Goal: Task Accomplishment & Management: Manage account settings

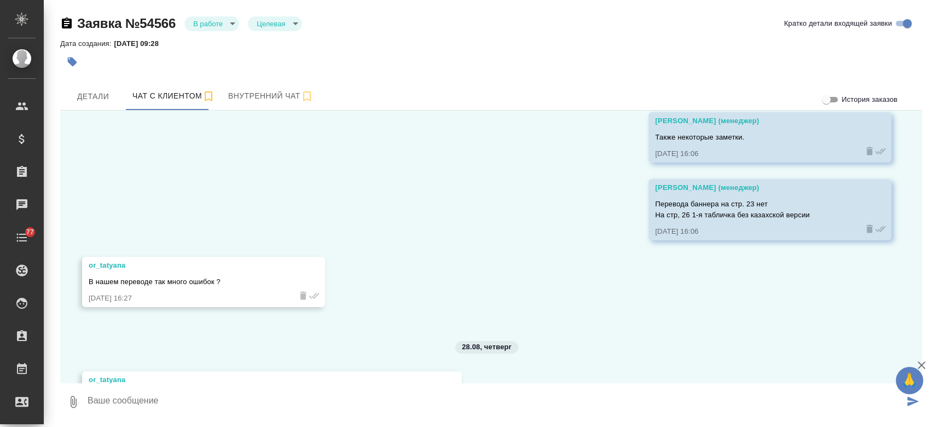
scroll to position [1132, 0]
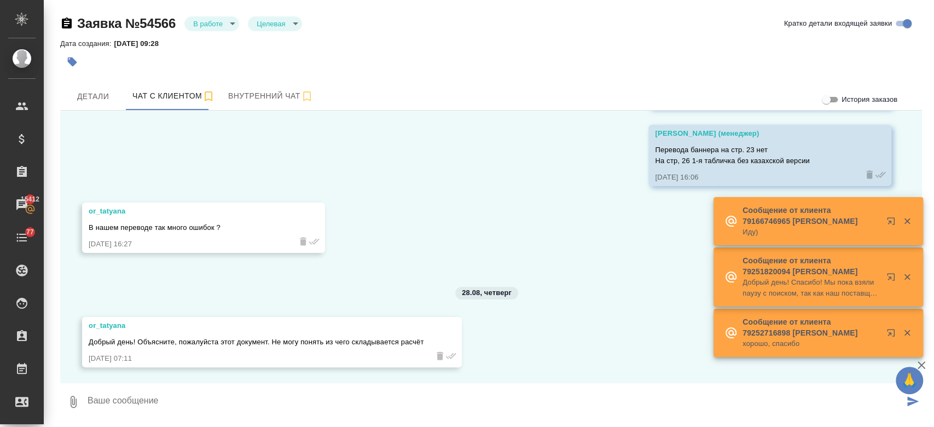
click at [242, 408] on textarea at bounding box center [494, 401] width 817 height 37
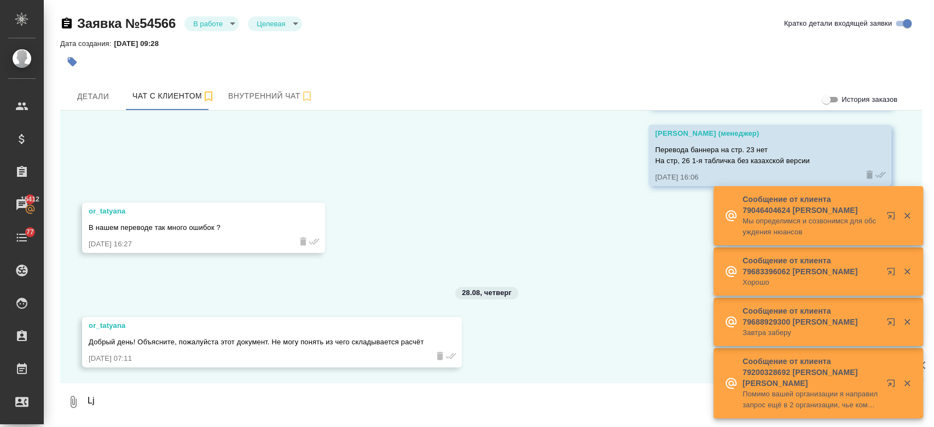
type textarea "L"
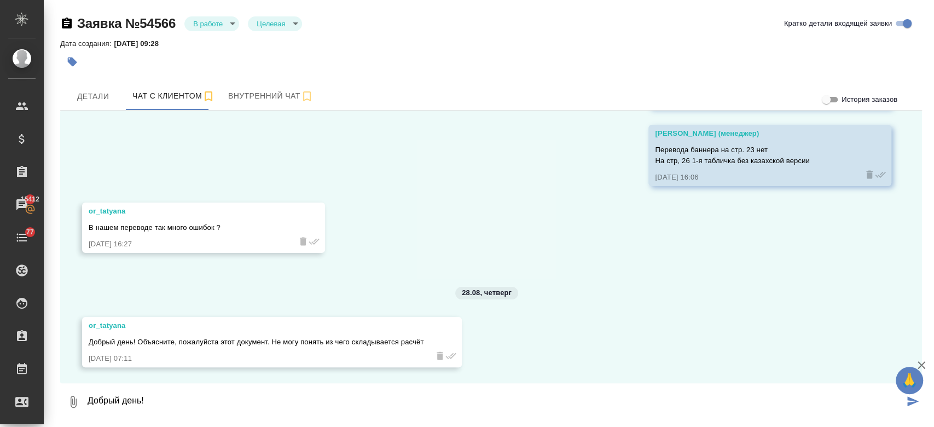
type textarea "Добрый день!"
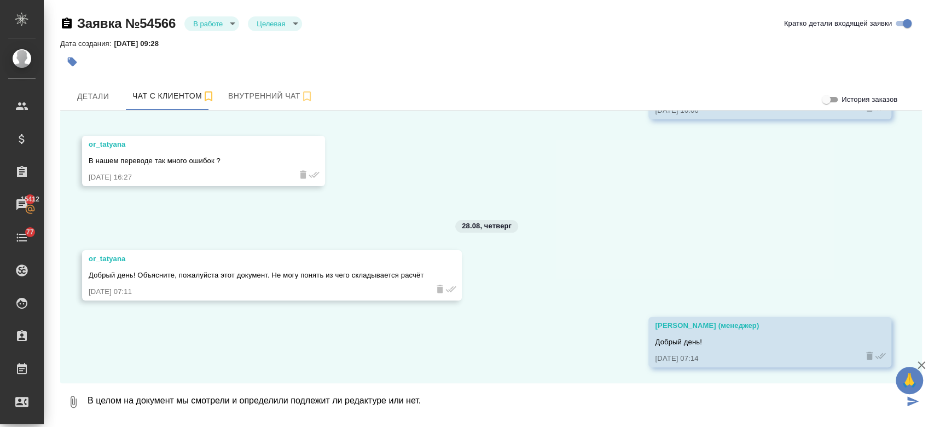
type textarea "В целом на документ мы смотрели и определили подлежит ли редактуре или нет."
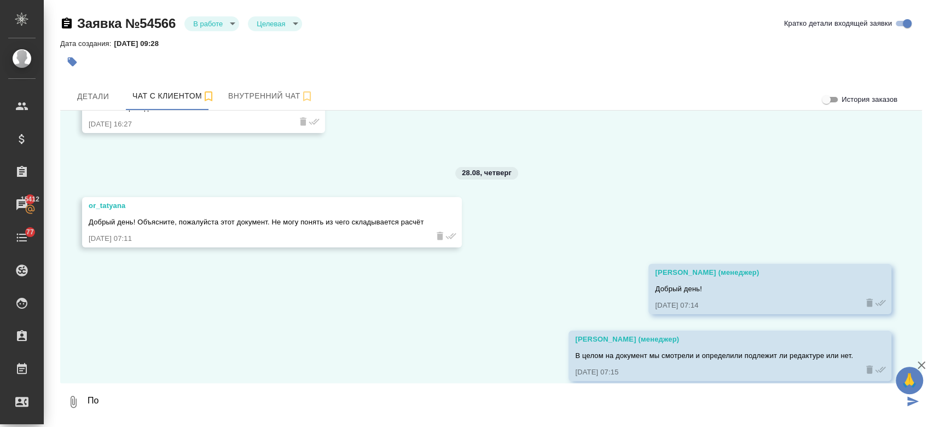
scroll to position [1265, 0]
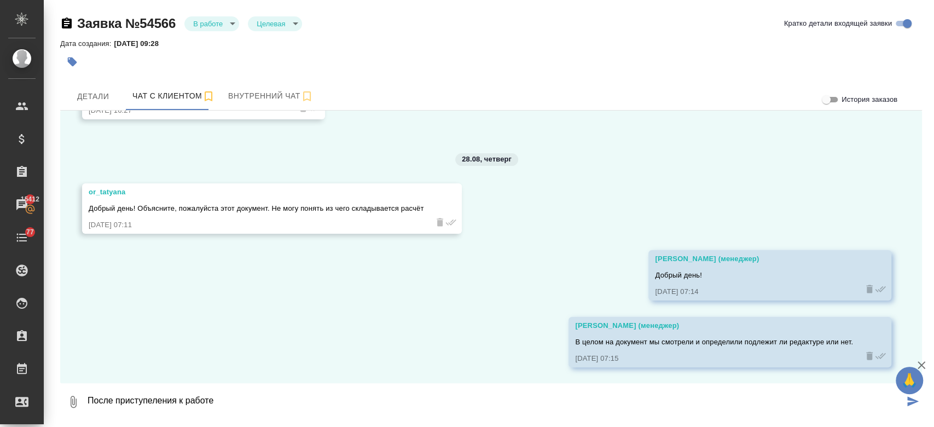
click at [152, 403] on textarea "После приступеления к работе" at bounding box center [494, 401] width 817 height 37
click at [234, 407] on textarea "После приступления к работе" at bounding box center [494, 401] width 817 height 37
click at [170, 403] on textarea "После приступления к работе" at bounding box center [494, 401] width 817 height 37
click at [228, 395] on textarea "После приступят к работе" at bounding box center [494, 401] width 817 height 37
type textarea "После приступят к работе исполнители, после будут поправлять каждое слово либо,…"
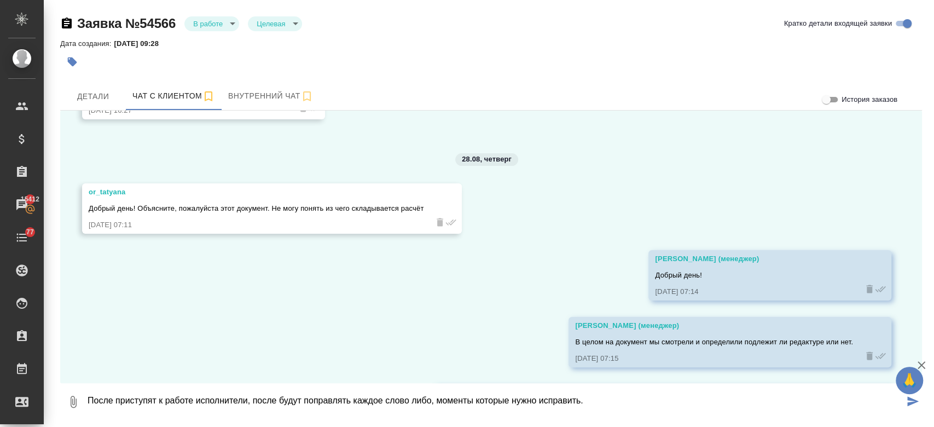
scroll to position [1332, 0]
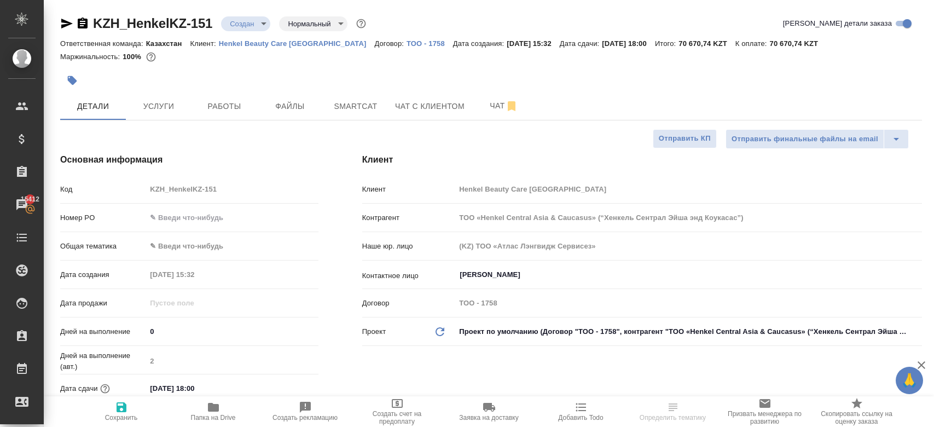
select select "RU"
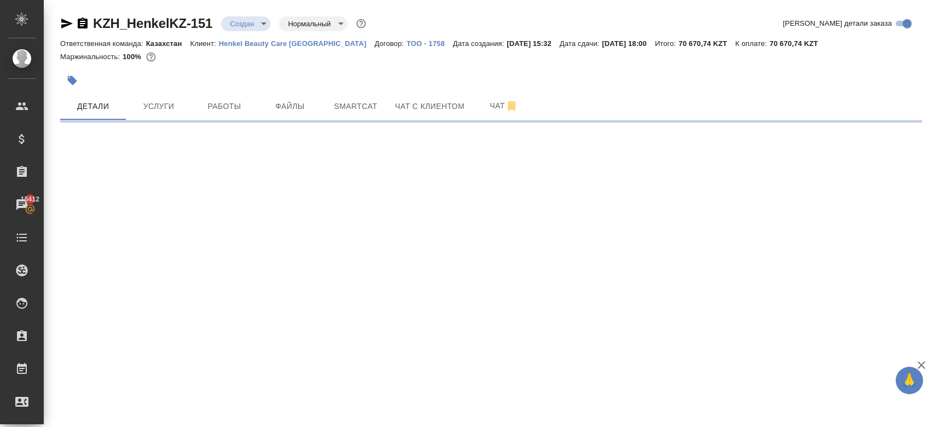
select select "RU"
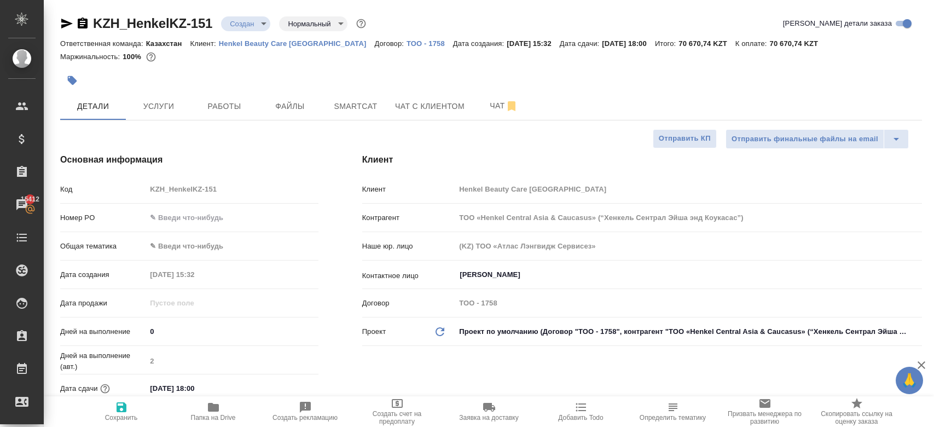
type textarea "x"
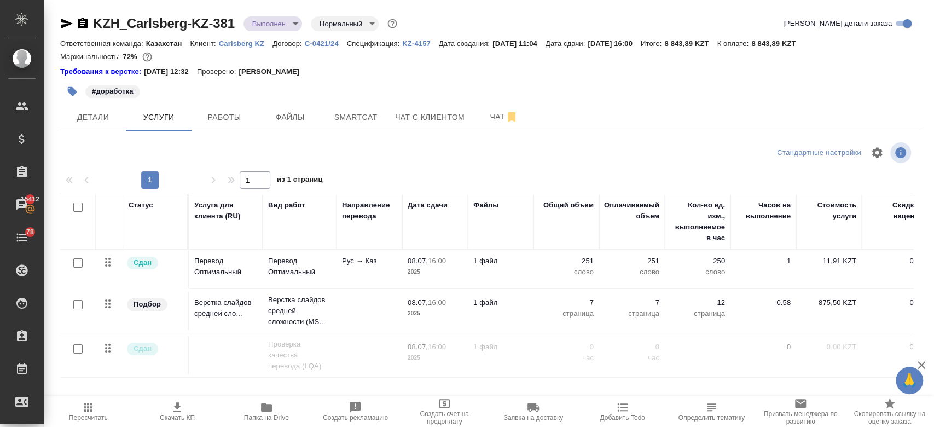
click at [319, 60] on div "Маржинальность: 72%" at bounding box center [491, 57] width 862 height 14
click at [363, 75] on div "Требования к верстке: 01.04.2025 12:32 Проверено: Петрова Валерия" at bounding box center [491, 71] width 862 height 11
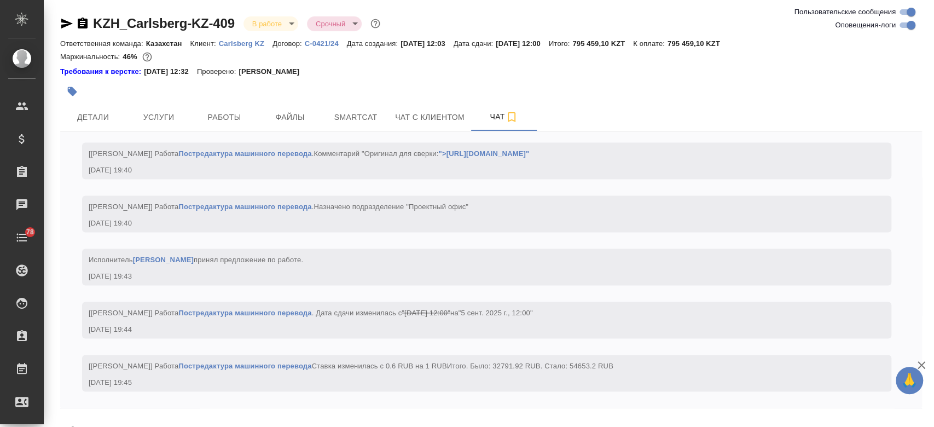
scroll to position [3953, 0]
click at [115, 114] on span "Детали" at bounding box center [93, 117] width 53 height 14
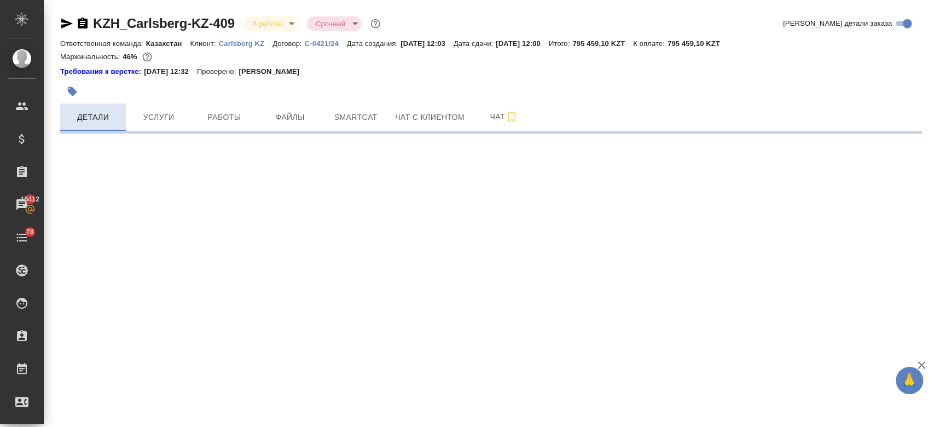
select select "RU"
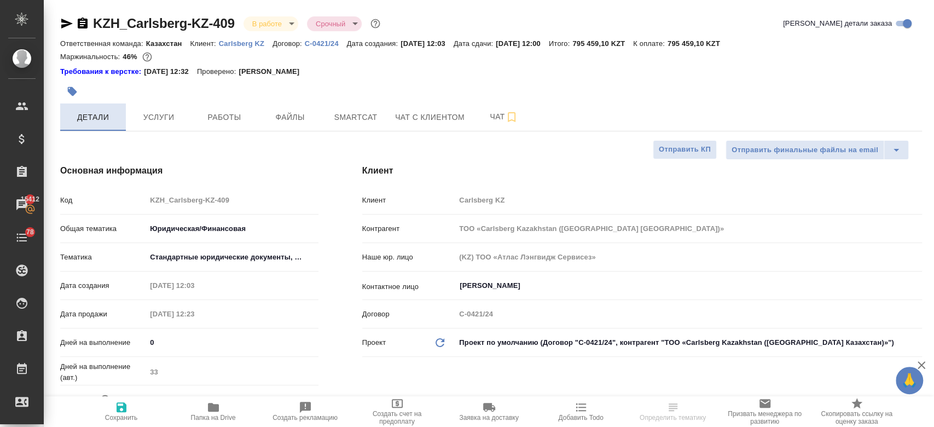
type textarea "x"
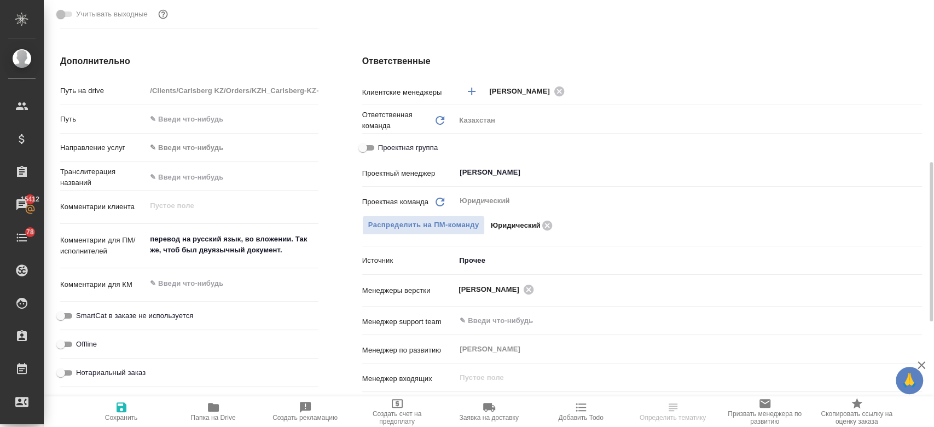
scroll to position [443, 0]
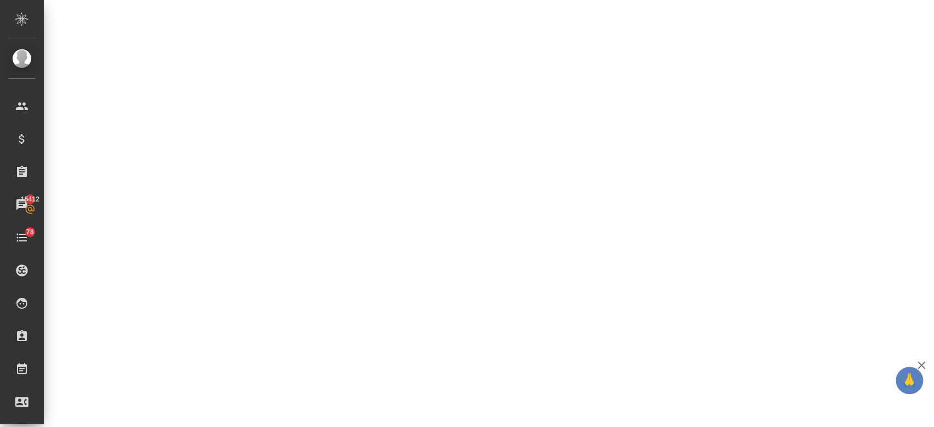
select select "RU"
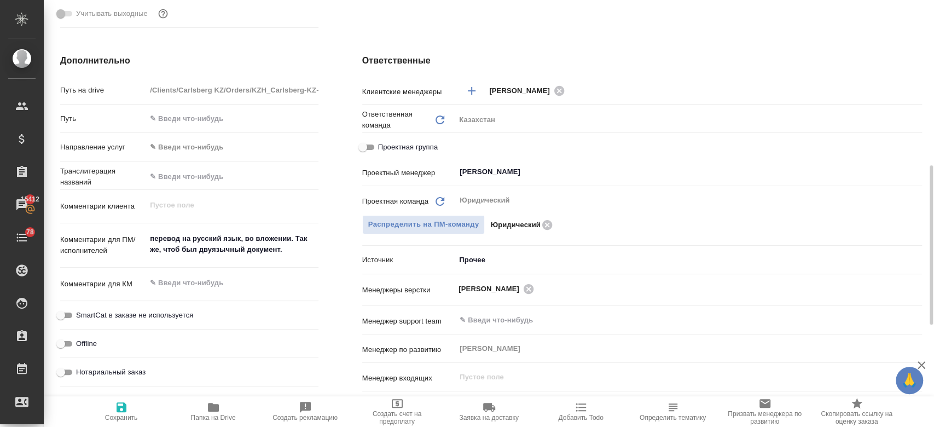
type textarea "x"
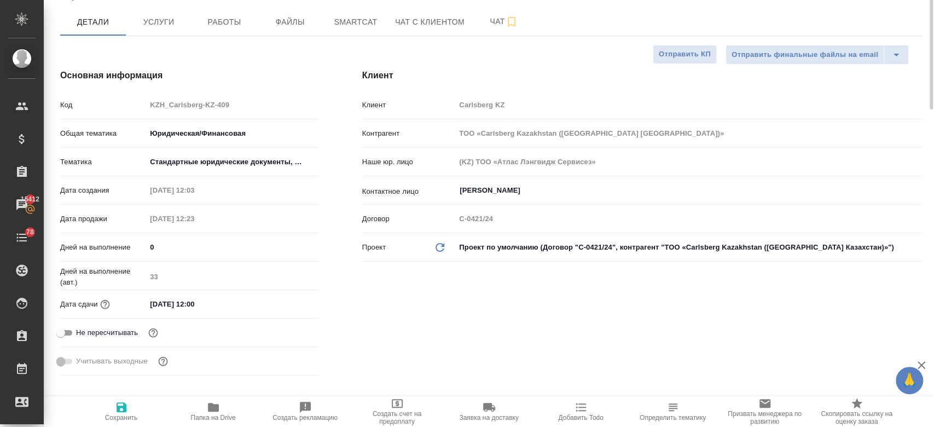
scroll to position [0, 0]
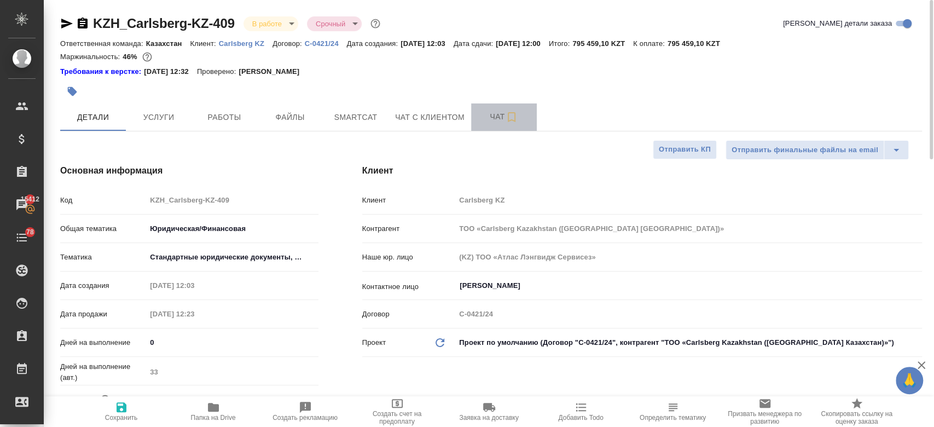
click at [496, 124] on button "Чат" at bounding box center [504, 116] width 66 height 27
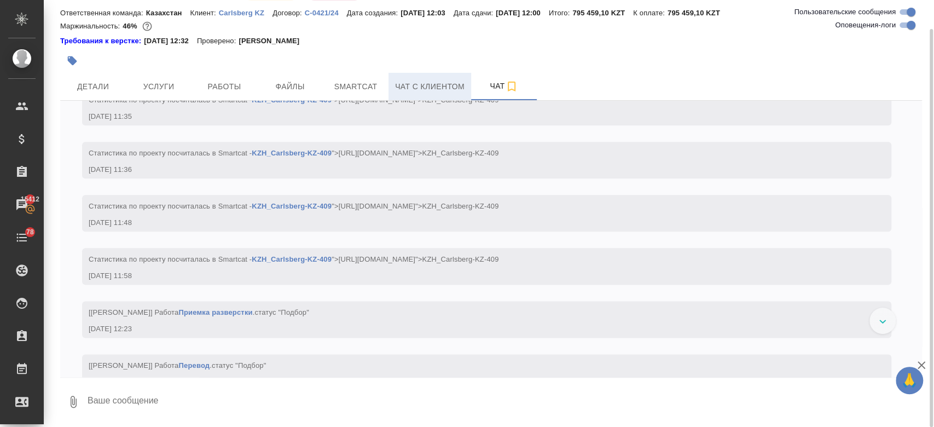
scroll to position [930, 0]
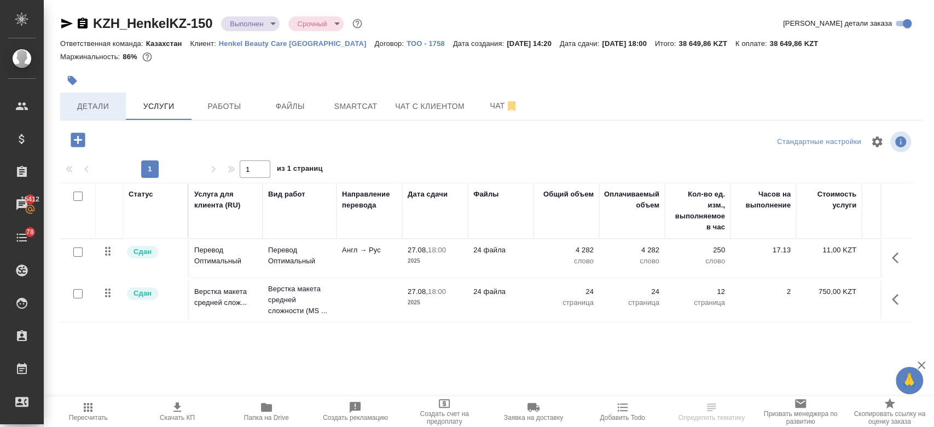
click at [74, 101] on span "Детали" at bounding box center [93, 107] width 53 height 14
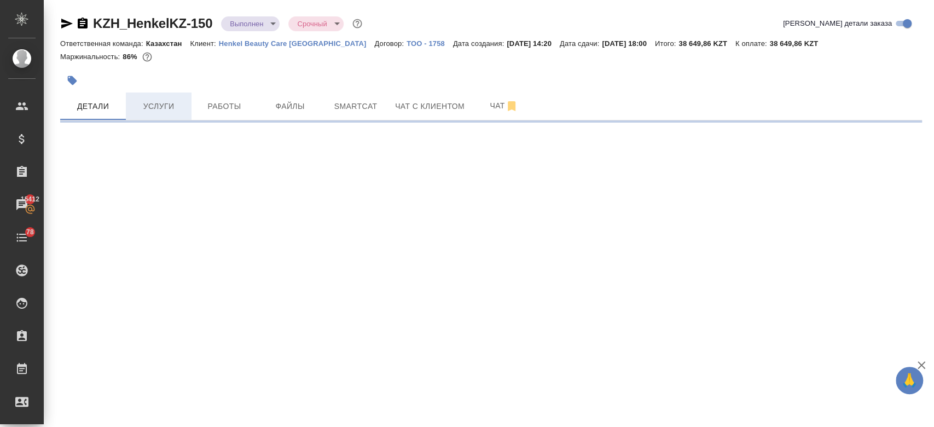
click at [152, 98] on button "Услуги" at bounding box center [159, 105] width 66 height 27
select select "RU"
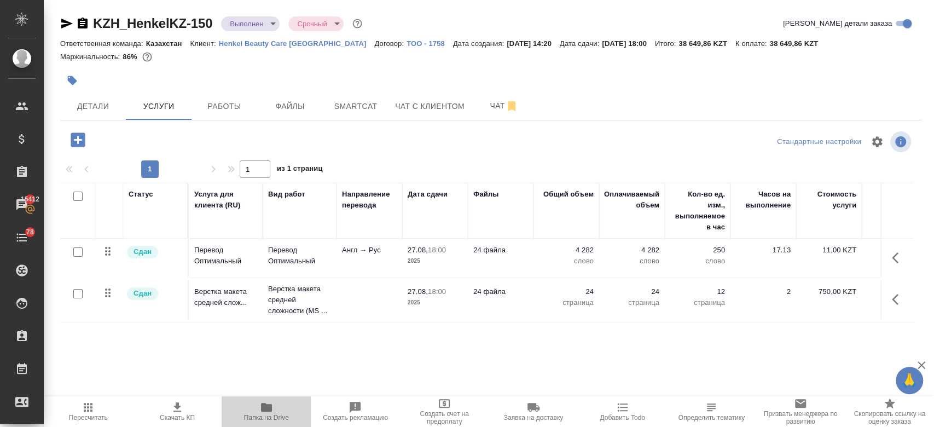
click at [263, 409] on icon "button" at bounding box center [266, 407] width 11 height 9
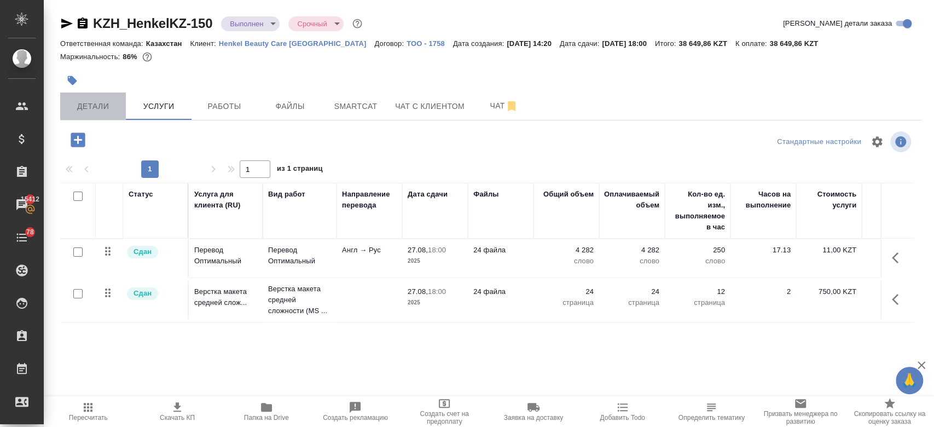
click at [109, 104] on span "Детали" at bounding box center [93, 107] width 53 height 14
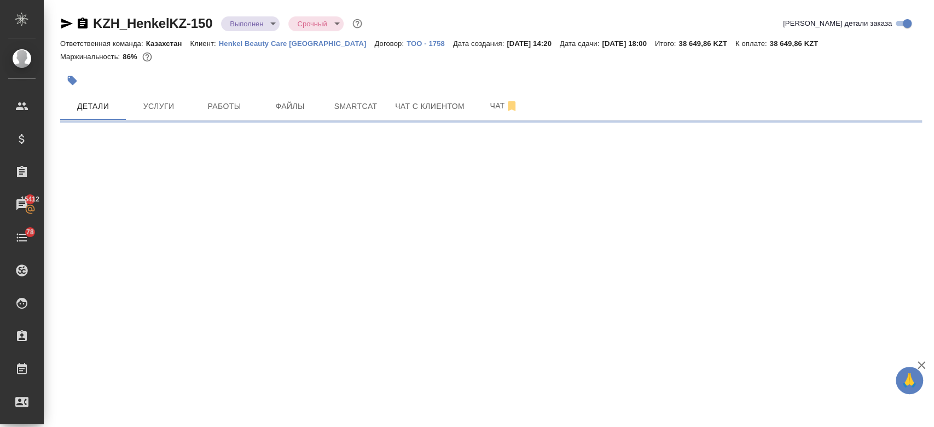
select select "RU"
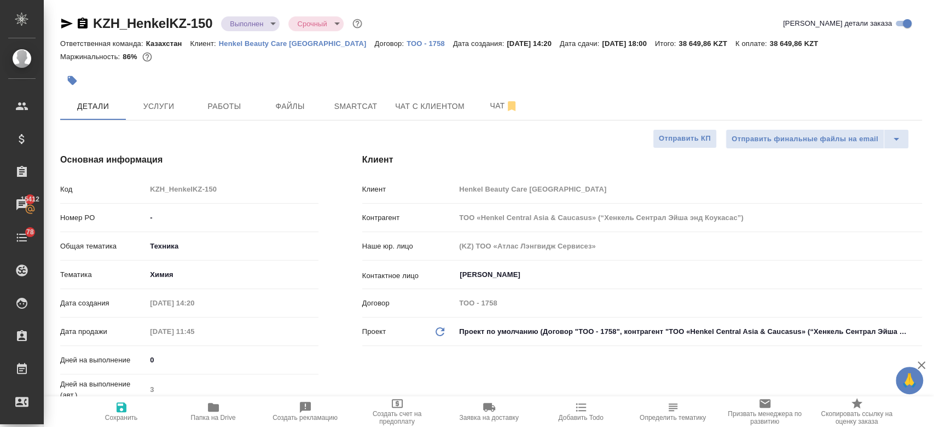
type textarea "x"
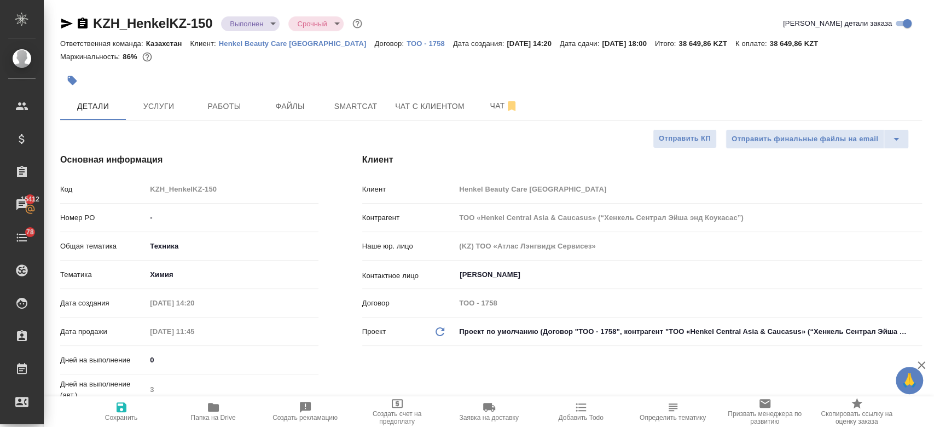
type textarea "x"
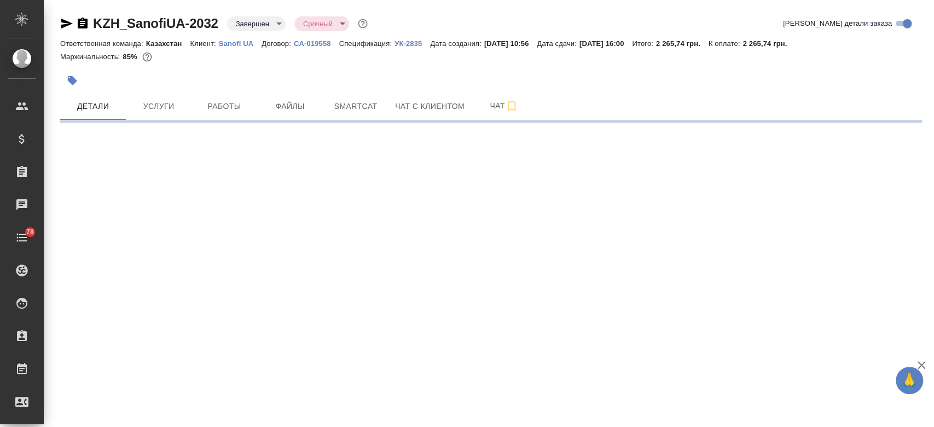
select select "RU"
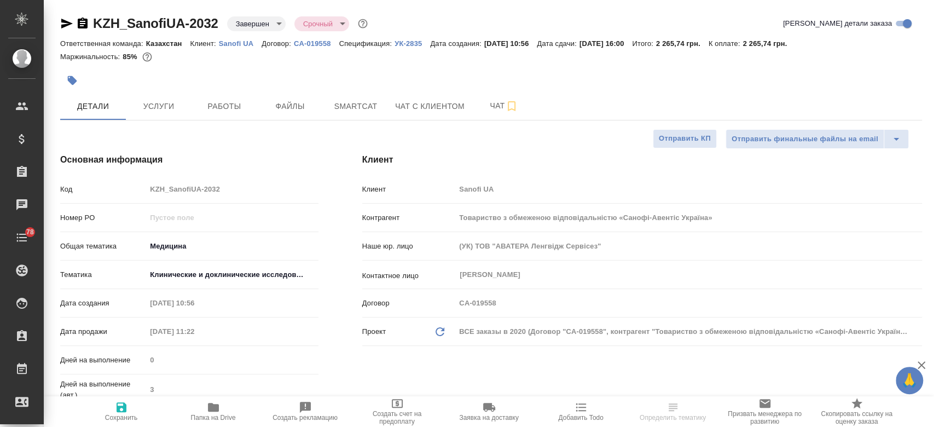
click at [228, 46] on p "Sanofi UA" at bounding box center [240, 43] width 43 height 8
type textarea "x"
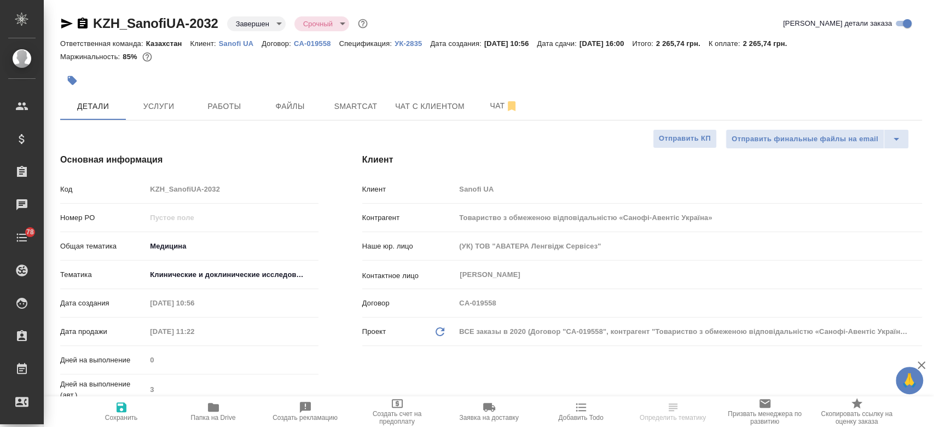
type textarea "x"
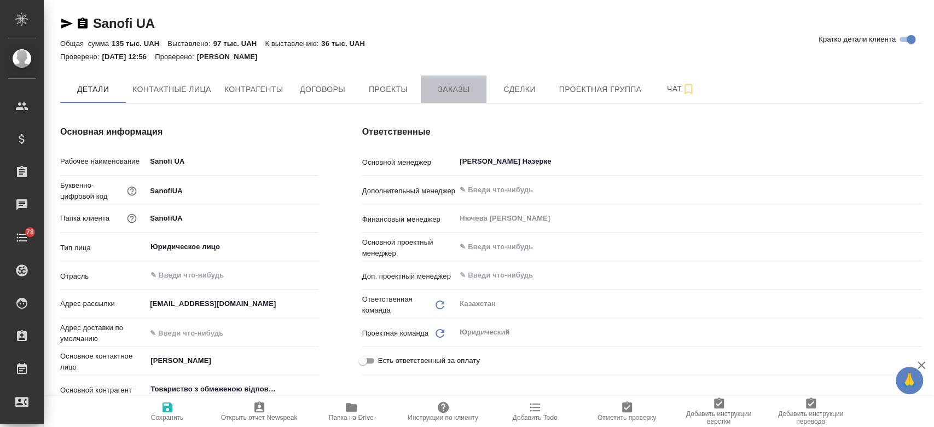
click at [446, 82] on button "Заказы" at bounding box center [454, 88] width 66 height 27
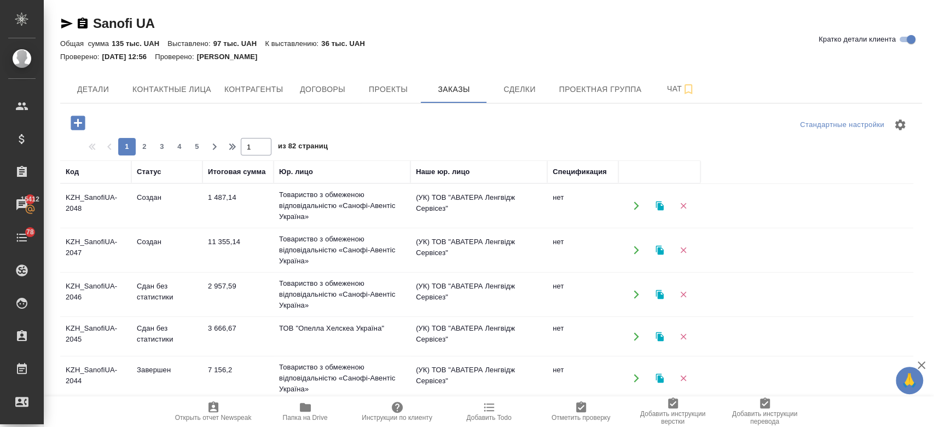
click at [94, 207] on td "KZH_SanofiUA-2048" at bounding box center [95, 206] width 71 height 38
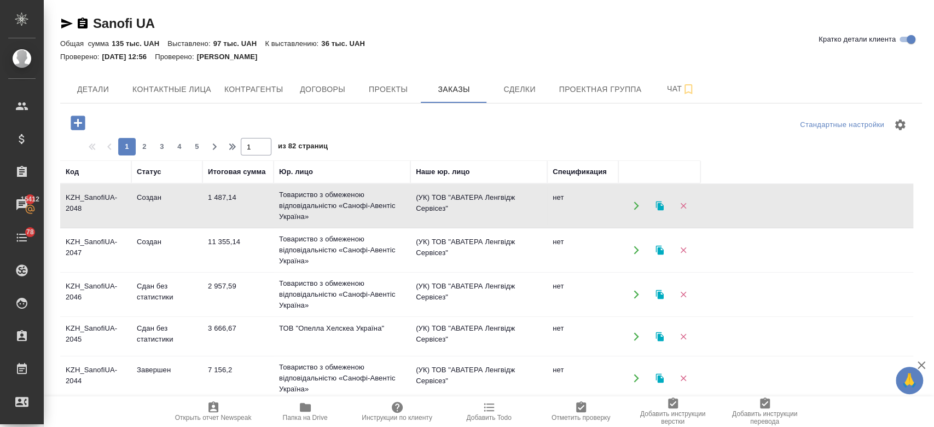
click at [94, 207] on td "KZH_SanofiUA-2048" at bounding box center [95, 206] width 71 height 38
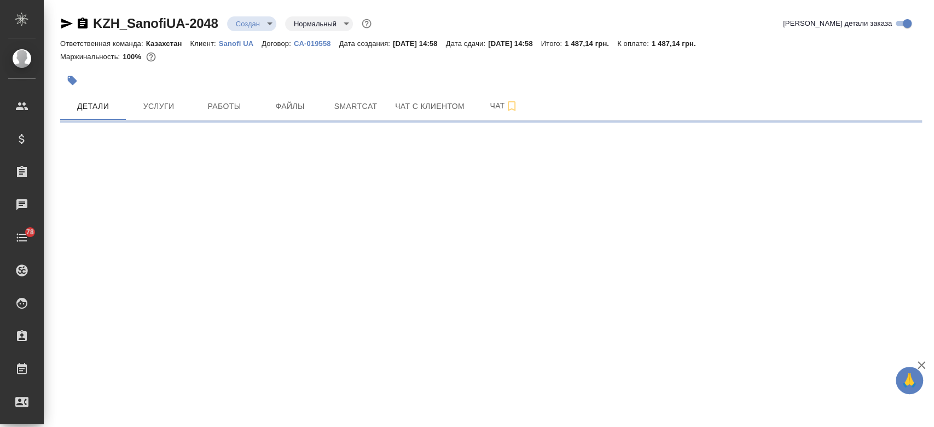
select select "RU"
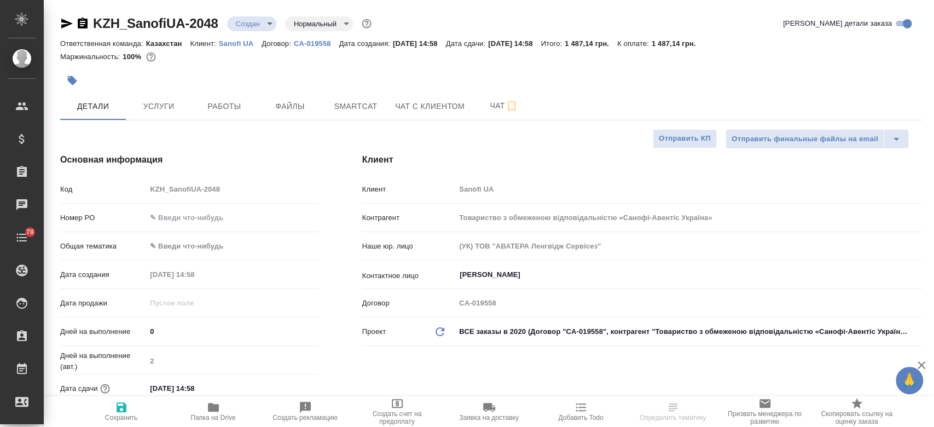
type textarea "x"
click at [180, 221] on input "text" at bounding box center [232, 218] width 171 height 16
paste input "РО E005831612"
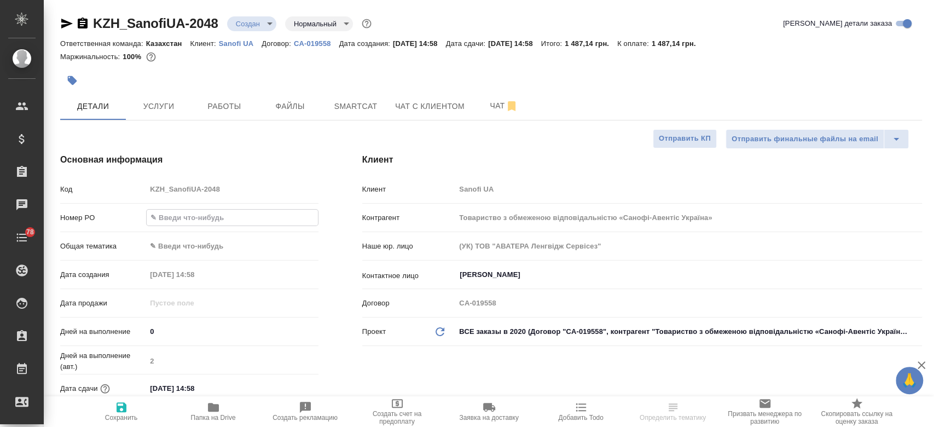
type input "РО E005831612"
type textarea "x"
type input "РО E005831612"
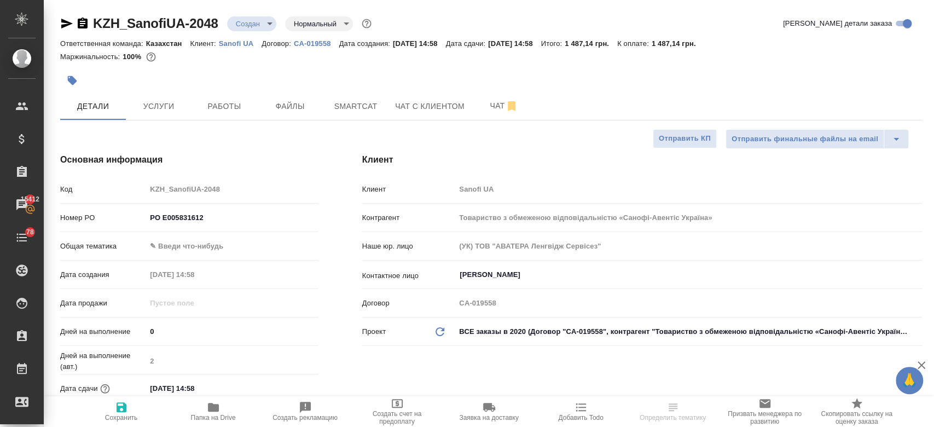
click at [210, 134] on div "Основная информация Код KZH_SanofiUA-2048 Номер PO РО E005831612 Общая тематика…" at bounding box center [189, 308] width 302 height 354
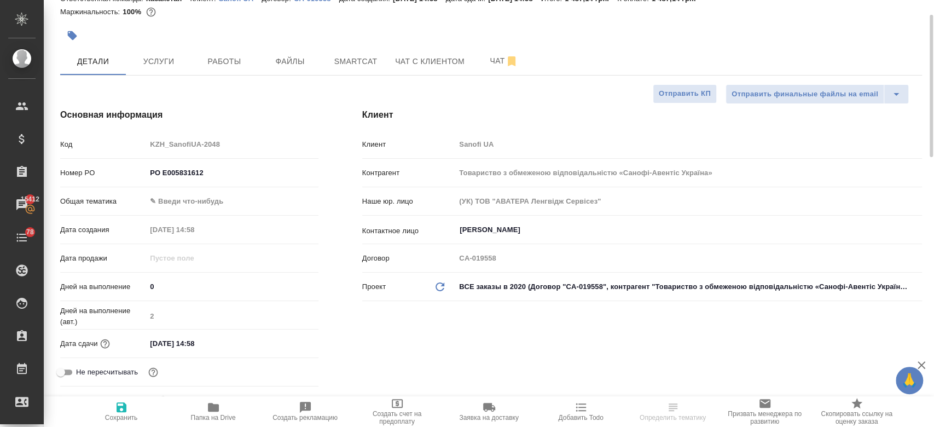
scroll to position [46, 0]
click at [123, 405] on div ".cls-1 fill:#fff; AWATERA Kosherbayeva Nazerke Клиенты Спецификации Заказы 1541…" at bounding box center [467, 213] width 934 height 427
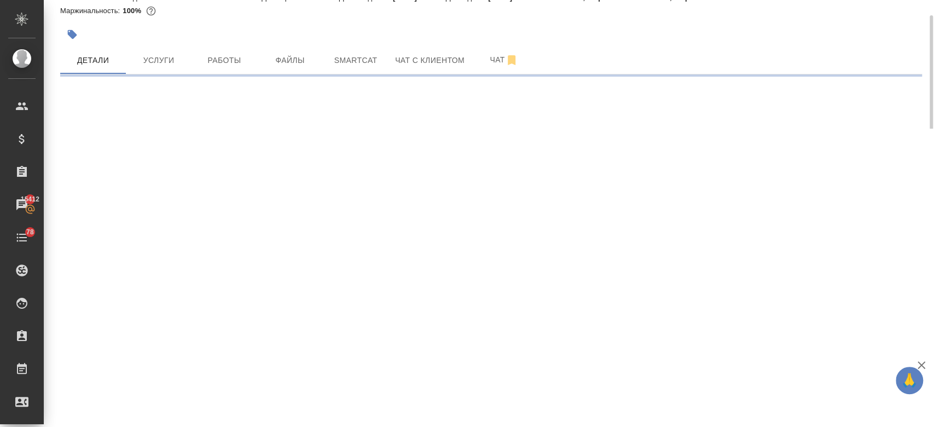
select select "RU"
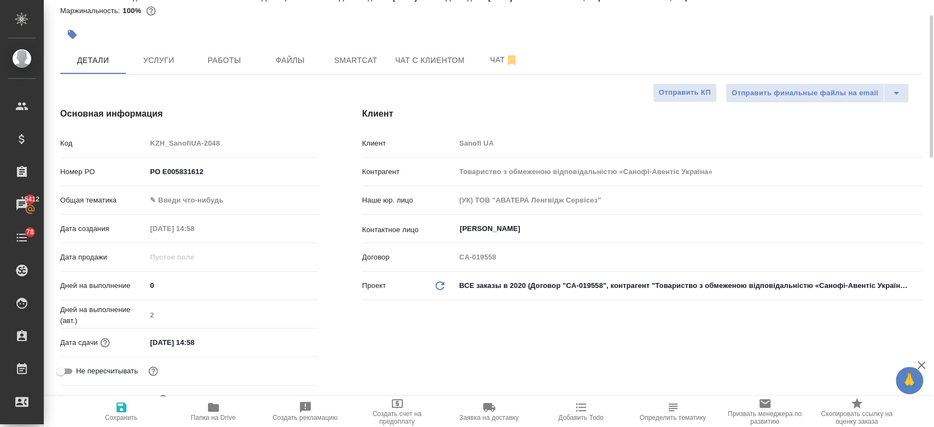
type textarea "x"
click at [491, 65] on span "Чат" at bounding box center [504, 60] width 53 height 14
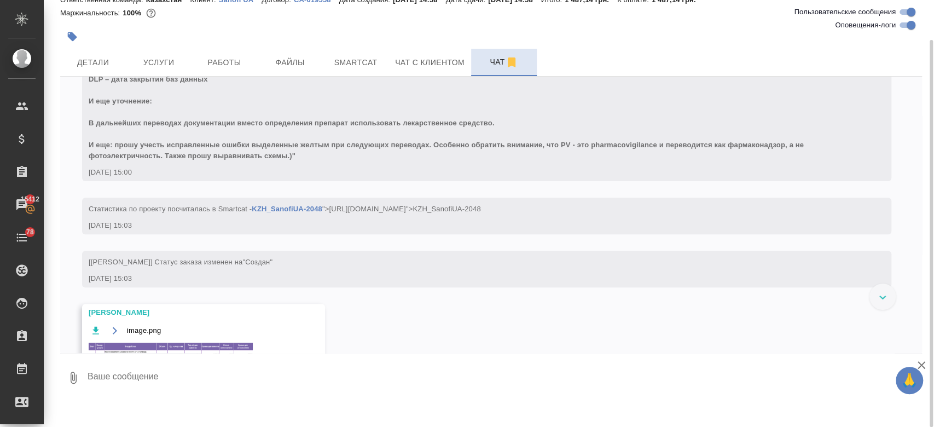
scroll to position [395, 0]
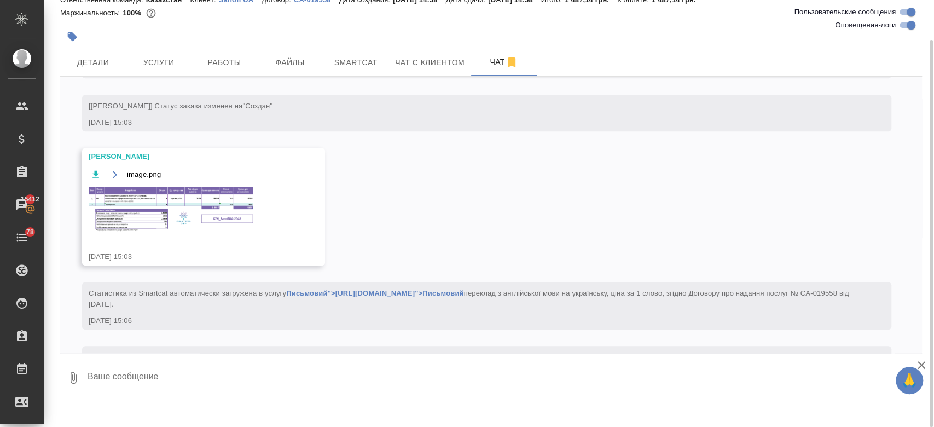
click at [168, 199] on img at bounding box center [171, 209] width 164 height 45
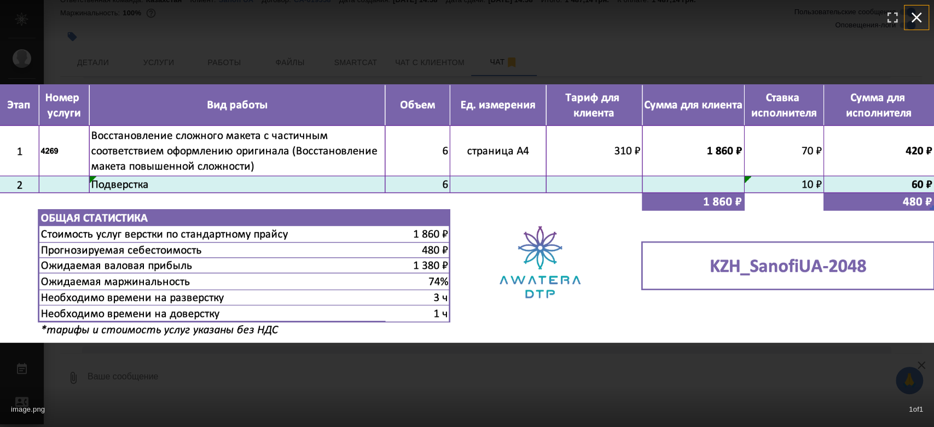
click at [921, 19] on icon "button" at bounding box center [916, 18] width 18 height 18
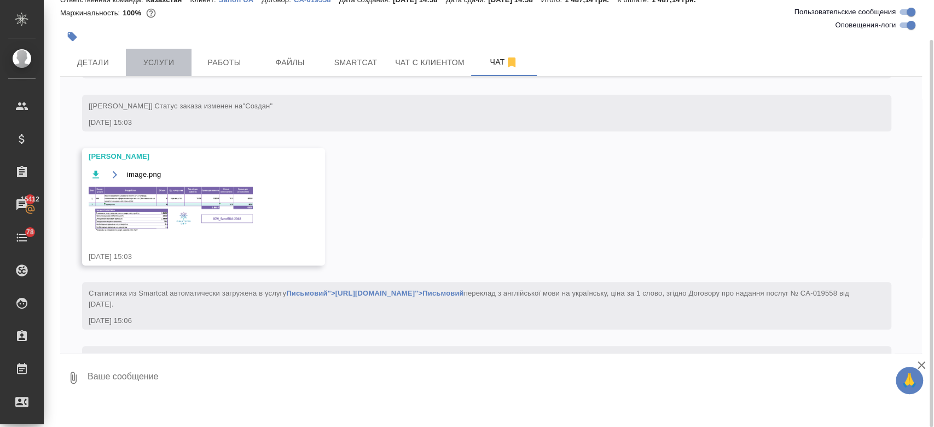
click at [174, 65] on span "Услуги" at bounding box center [158, 63] width 53 height 14
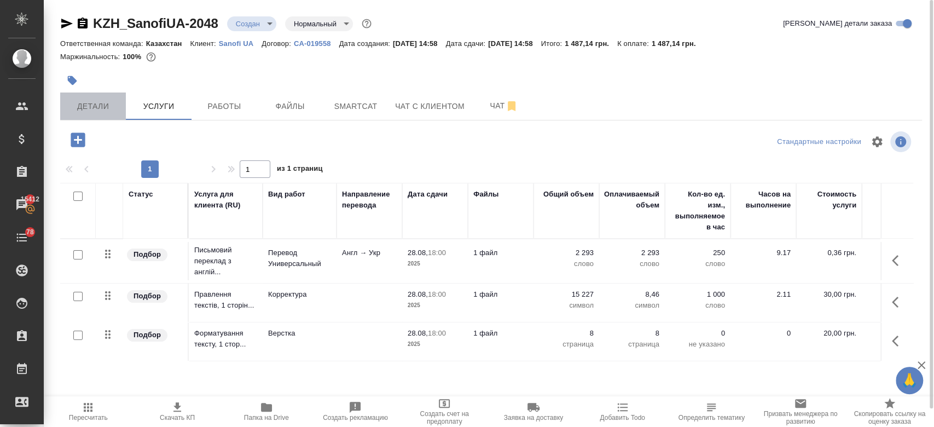
click at [79, 100] on span "Детали" at bounding box center [93, 107] width 53 height 14
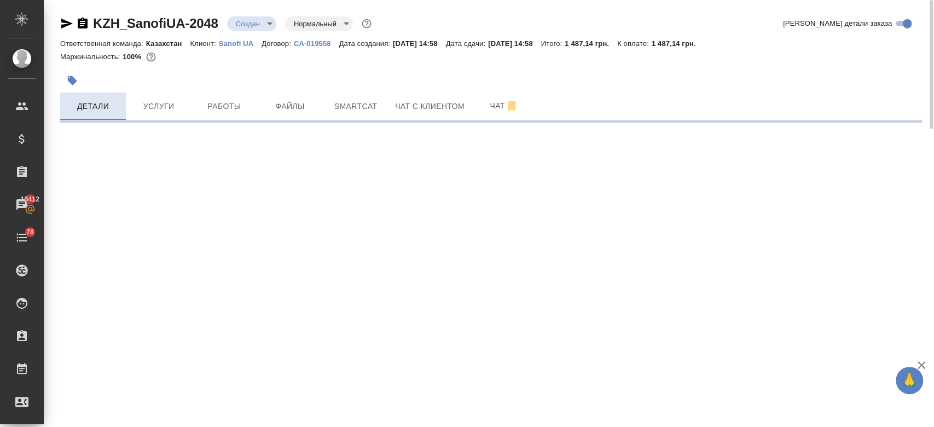
select select "RU"
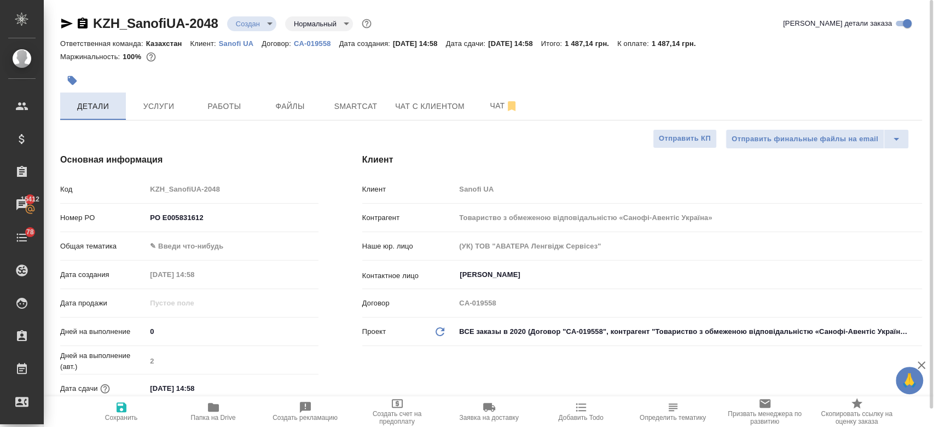
type textarea "x"
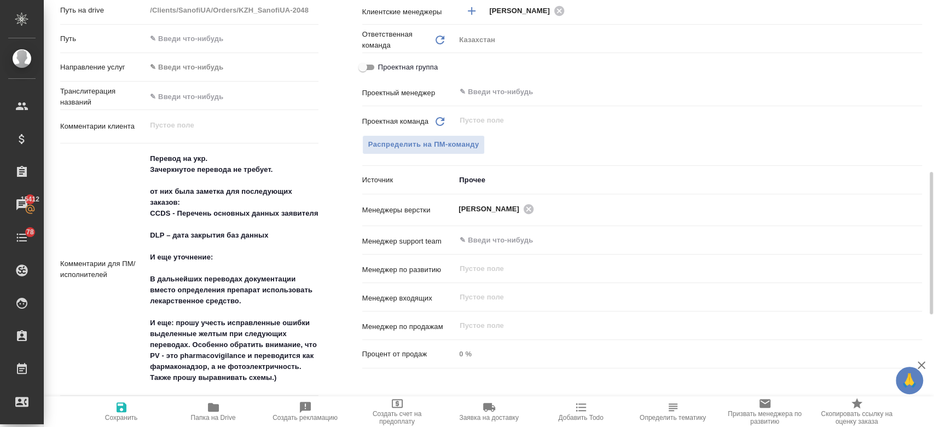
scroll to position [512, 0]
click at [435, 151] on button "Распределить на ПМ-команду" at bounding box center [423, 144] width 123 height 19
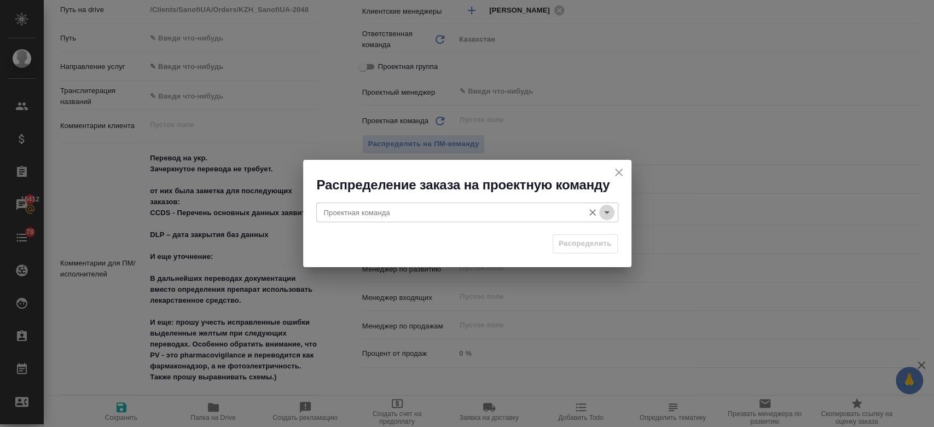
click at [608, 216] on icon "Open" at bounding box center [606, 212] width 13 height 13
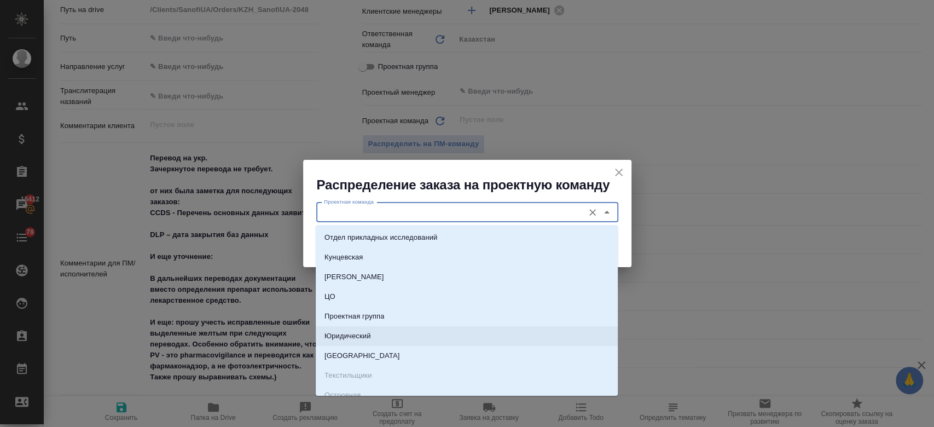
drag, startPoint x: 475, startPoint y: 333, endPoint x: 508, endPoint y: 340, distance: 32.9
click at [508, 340] on li "Юридический" at bounding box center [467, 336] width 302 height 20
type input "Юридический"
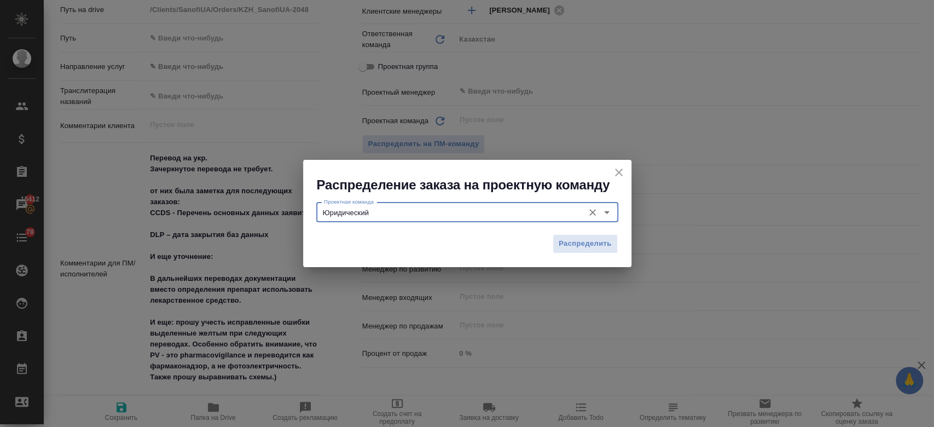
click at [508, 340] on div "Распределение заказа на проектную команду Проектная команда Юридический Проектн…" at bounding box center [467, 213] width 934 height 427
click at [570, 236] on button "Распределить" at bounding box center [584, 243] width 65 height 19
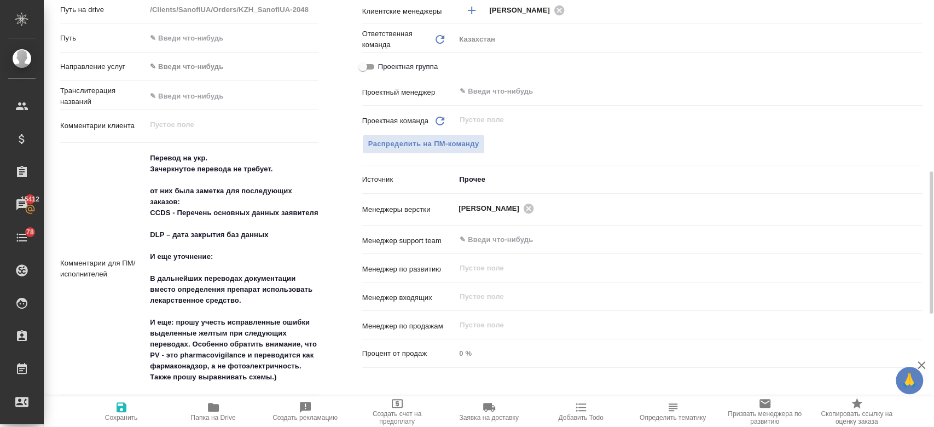
type textarea "x"
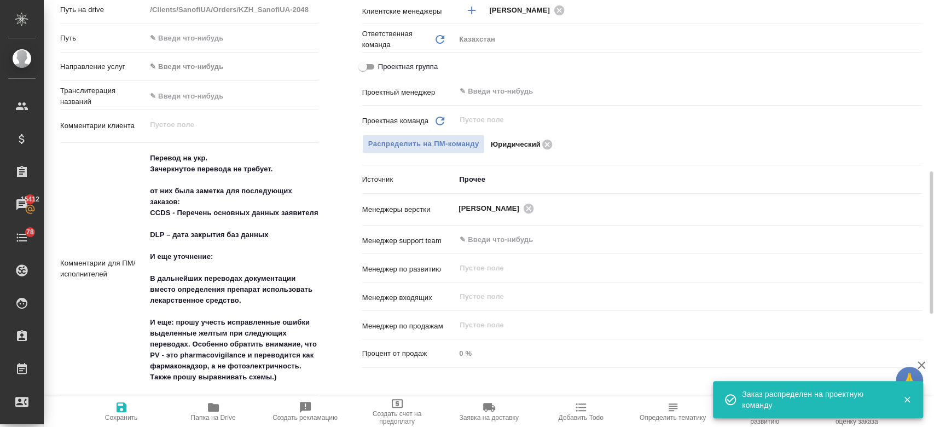
click at [133, 414] on span "Сохранить" at bounding box center [121, 418] width 33 height 8
type textarea "x"
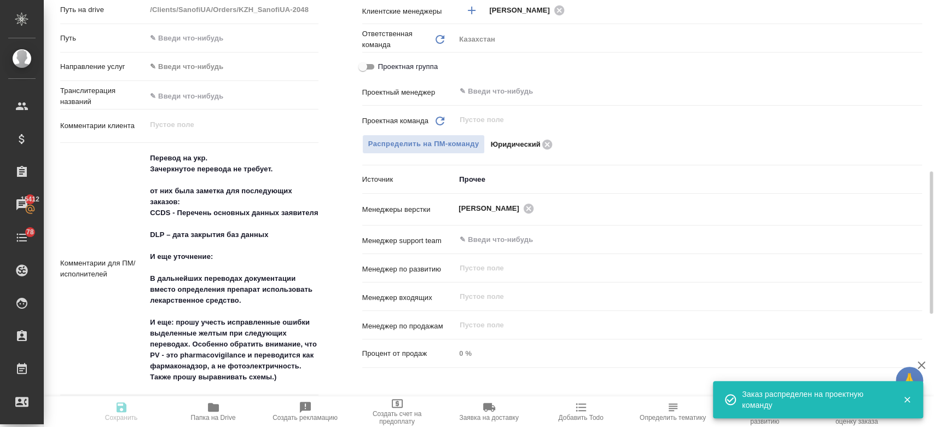
type textarea "x"
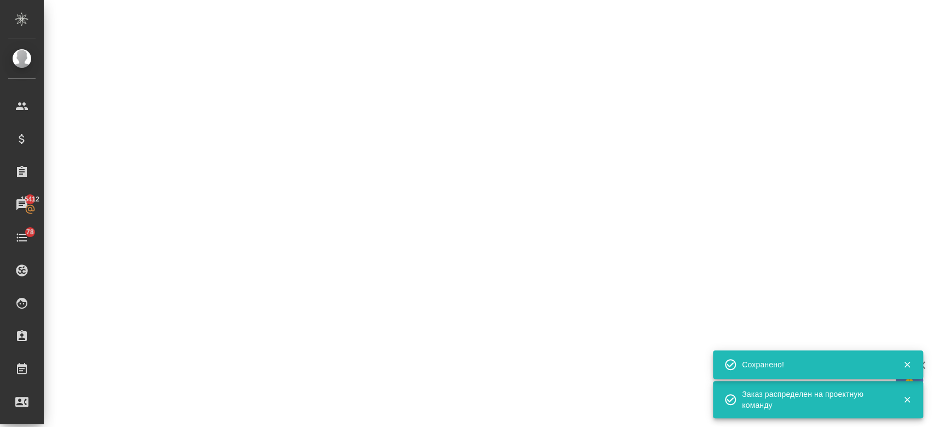
select select "RU"
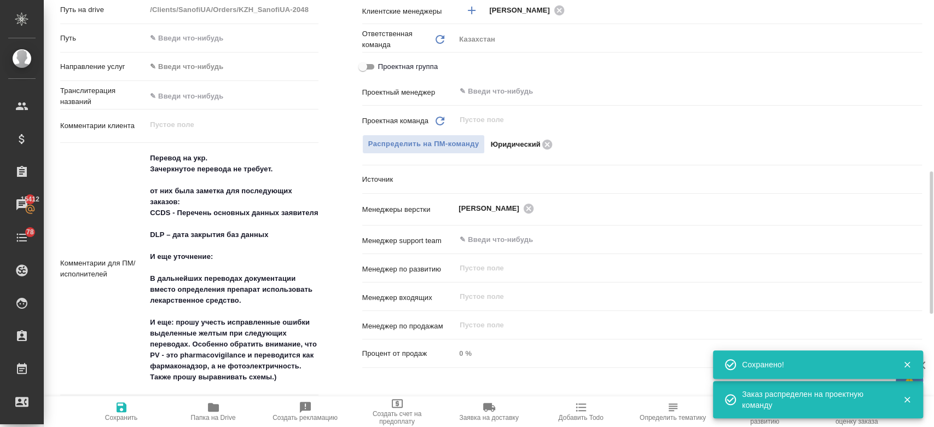
type textarea "x"
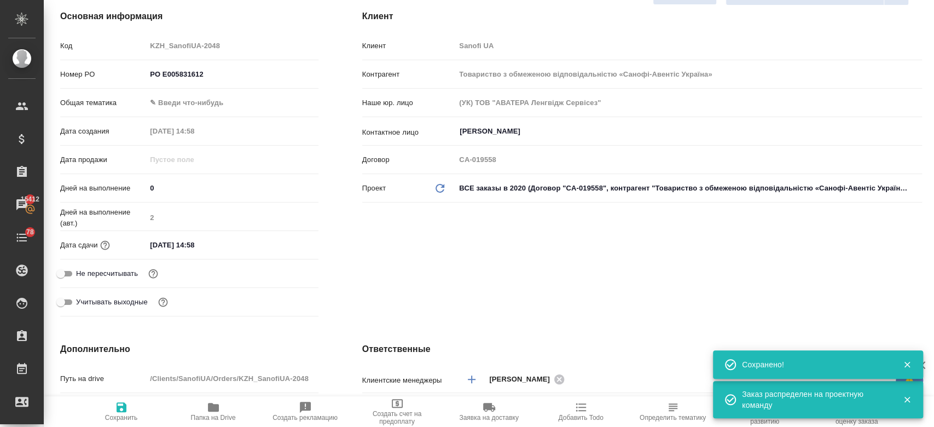
scroll to position [0, 0]
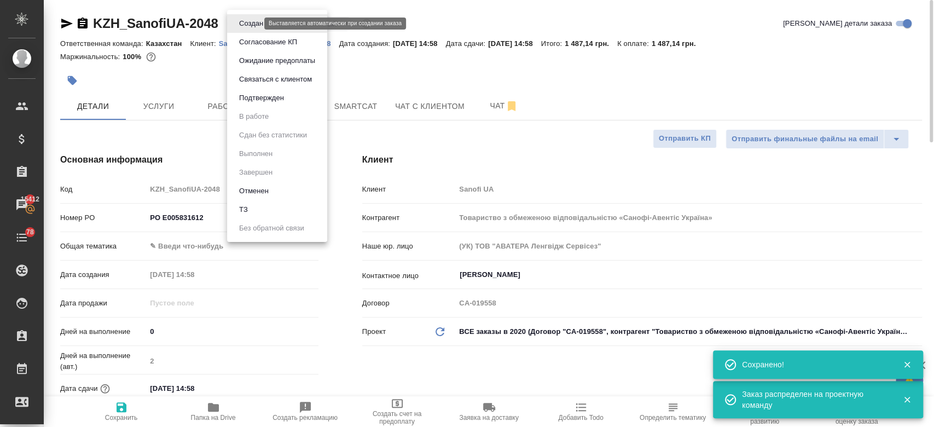
click at [249, 24] on body "🙏 .cls-1 fill:#fff; AWATERA Kosherbayeva Nazerke Клиенты Спецификации Заказы 15…" at bounding box center [467, 213] width 934 height 427
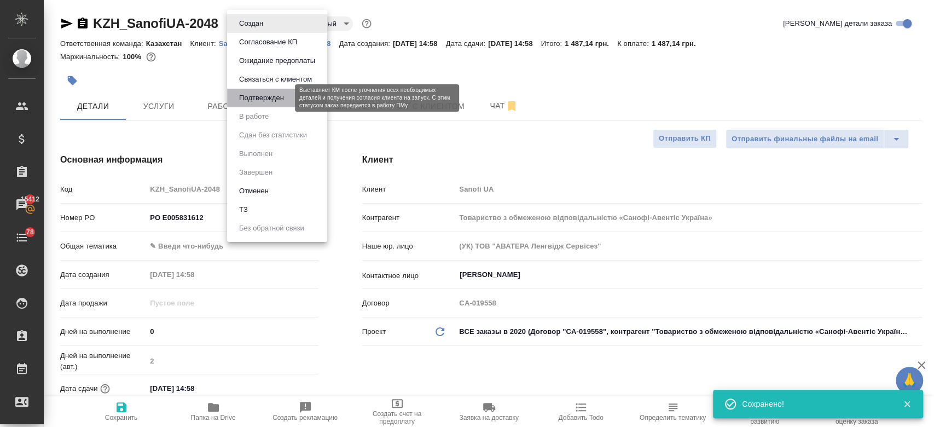
click at [255, 102] on button "Подтвержден" at bounding box center [261, 98] width 51 height 12
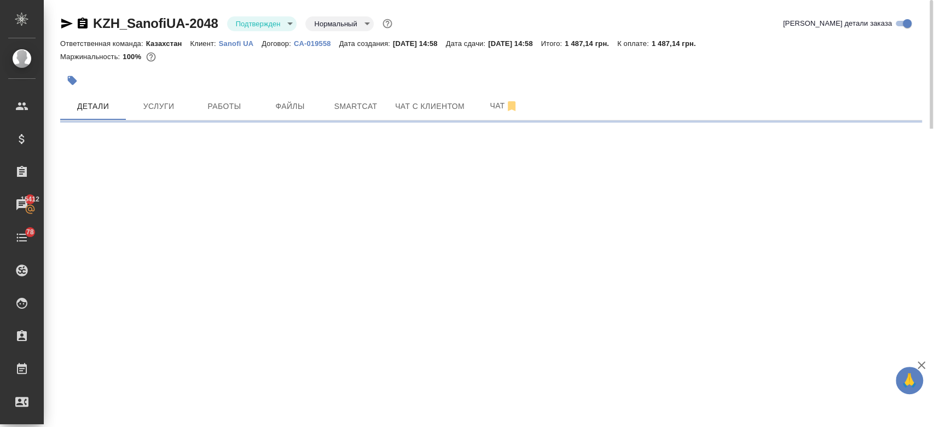
select select "RU"
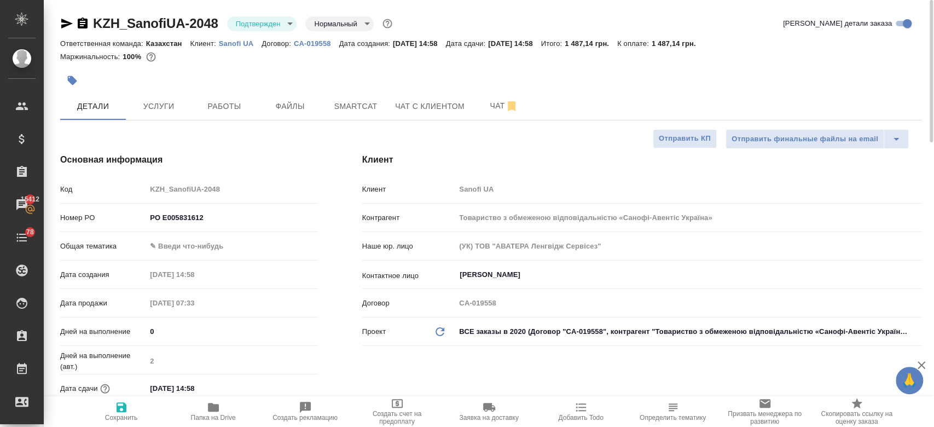
type textarea "x"
